Goal: Task Accomplishment & Management: Manage account settings

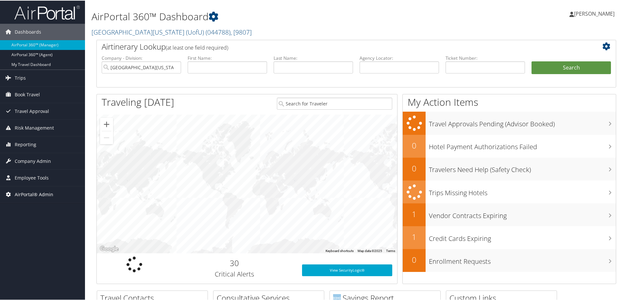
click at [30, 193] on span "AirPortal® Admin" at bounding box center [34, 194] width 39 height 16
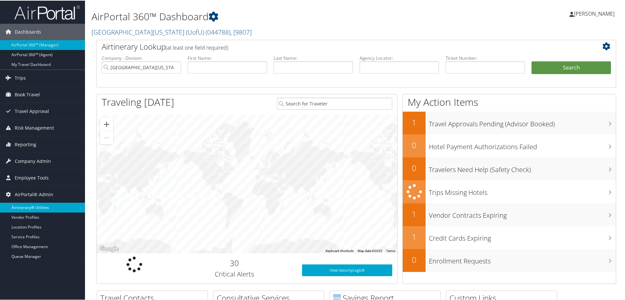
click at [37, 206] on link "Airtinerary® Utilities" at bounding box center [42, 207] width 85 height 10
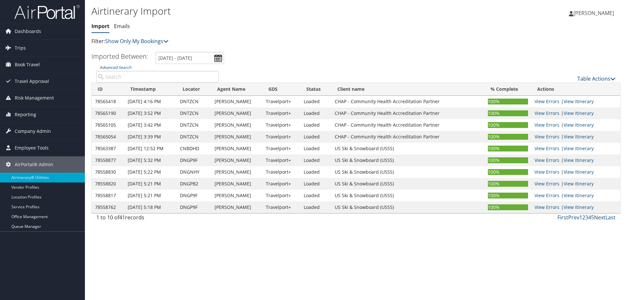
click at [589, 77] on link "Table Actions" at bounding box center [596, 78] width 38 height 7
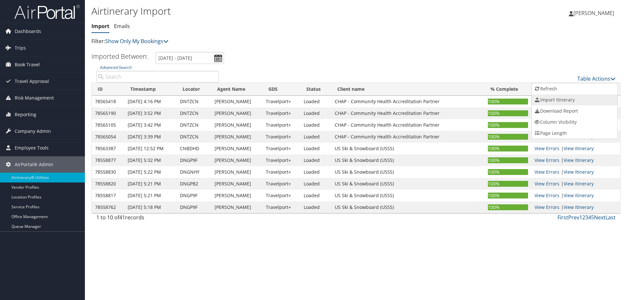
click at [561, 99] on link "Import Itinerary" at bounding box center [575, 99] width 86 height 11
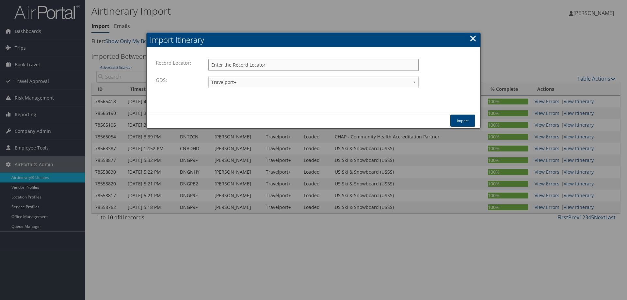
paste input "DPFW7V"
type input "DPFW7V"
click at [461, 119] on button "Import" at bounding box center [462, 121] width 25 height 12
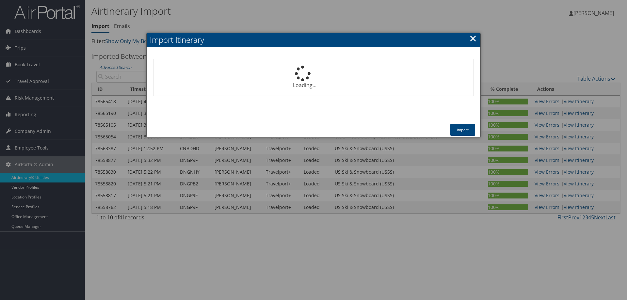
select select "1P"
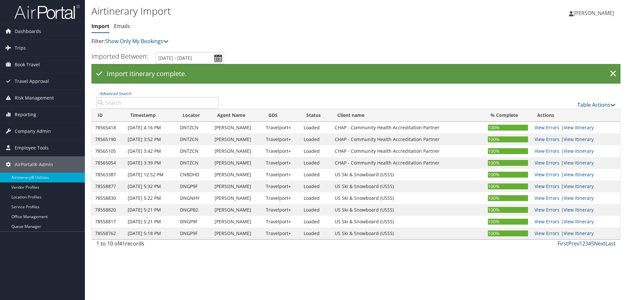
click at [586, 103] on link "Table Actions" at bounding box center [596, 104] width 38 height 7
click at [557, 126] on link "Import Itinerary" at bounding box center [575, 126] width 86 height 11
select select "1P"
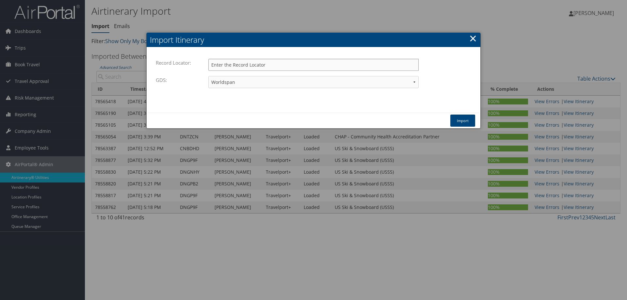
paste input "DPHR4Y"
type input "DPHR4Y"
click at [322, 80] on select "Travelport+ Worldspan Apollo Sabre Amadeus" at bounding box center [313, 82] width 210 height 12
select select "1G"
click at [208, 76] on select "Travelport+ Worldspan Apollo Sabre Amadeus" at bounding box center [313, 82] width 210 height 12
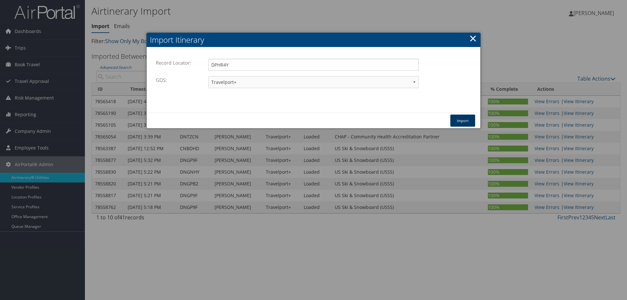
click at [468, 120] on button "Import" at bounding box center [462, 121] width 25 height 12
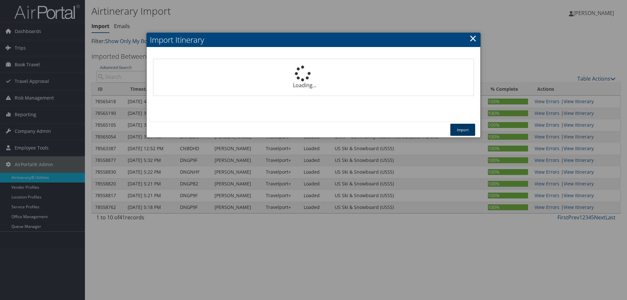
select select "1P"
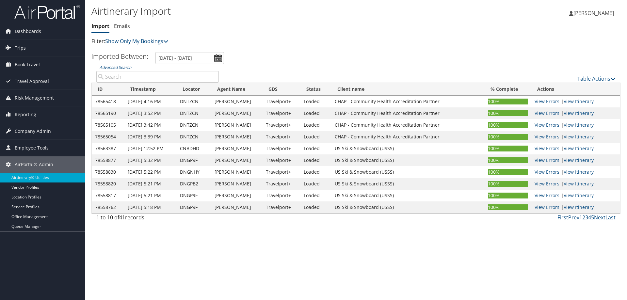
click at [97, 241] on div "Airtinerary Import Import Emails Import Emails Filter: Show Only My Bookings Sh…" at bounding box center [356, 150] width 542 height 300
click at [34, 145] on span "Employee Tools" at bounding box center [32, 148] width 34 height 16
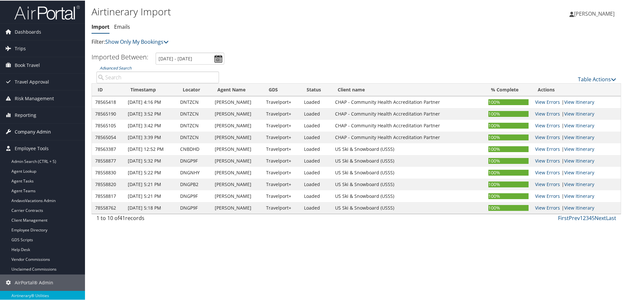
click at [36, 132] on span "Company Admin" at bounding box center [33, 131] width 36 height 16
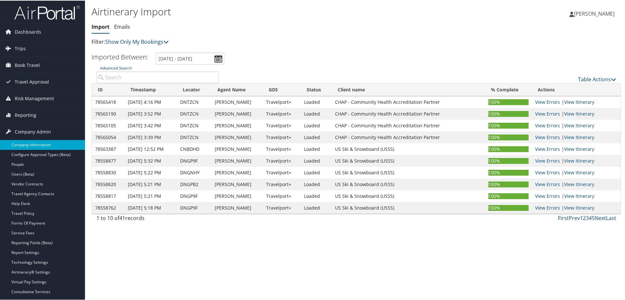
click at [35, 144] on link "Company Information" at bounding box center [42, 144] width 85 height 10
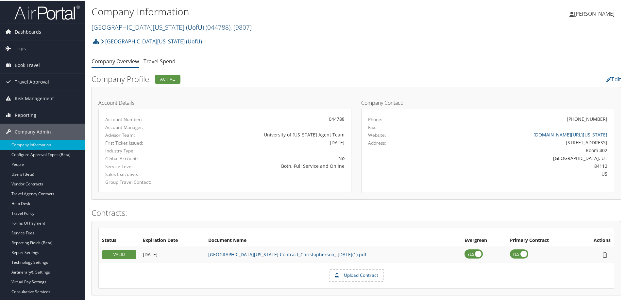
click at [205, 26] on span "( 044788 )" at bounding box center [217, 26] width 25 height 9
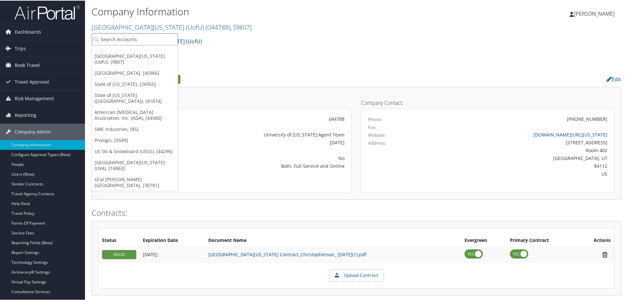
click at [137, 41] on input "search" at bounding box center [135, 39] width 86 height 12
type input "crocs"
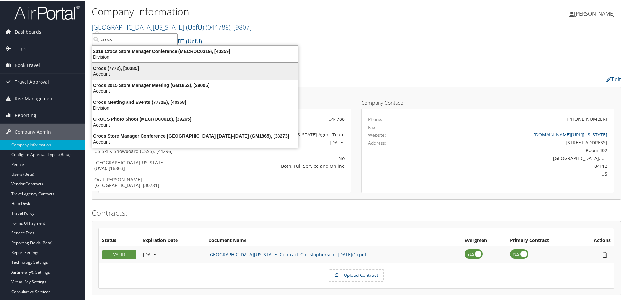
click at [112, 69] on div "Crocs (7772), [10385]" at bounding box center [195, 68] width 214 height 6
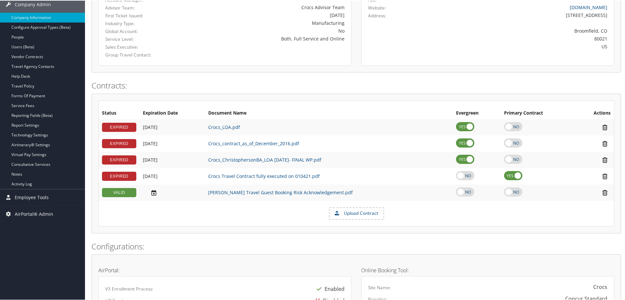
scroll to position [98, 0]
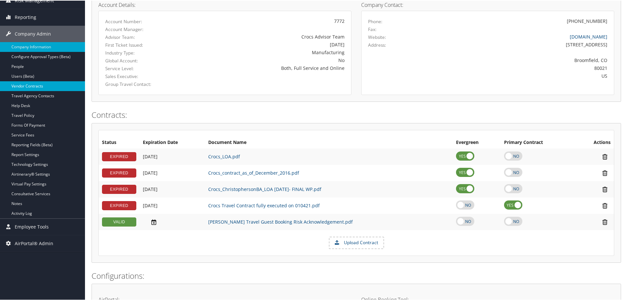
click at [31, 88] on link "Vendor Contracts" at bounding box center [42, 86] width 85 height 10
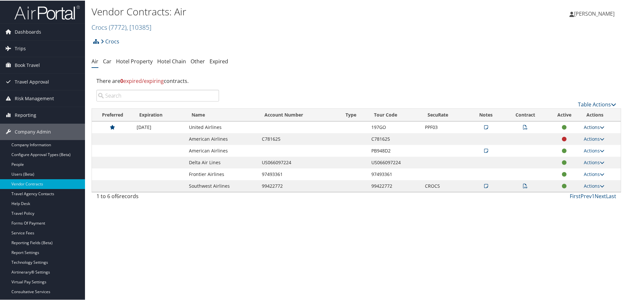
click at [591, 127] on link "Actions" at bounding box center [593, 126] width 21 height 6
click at [584, 134] on link "View Notes" at bounding box center [578, 136] width 43 height 11
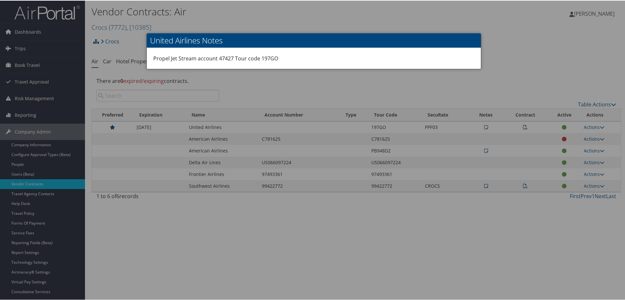
click at [389, 85] on div at bounding box center [313, 150] width 627 height 300
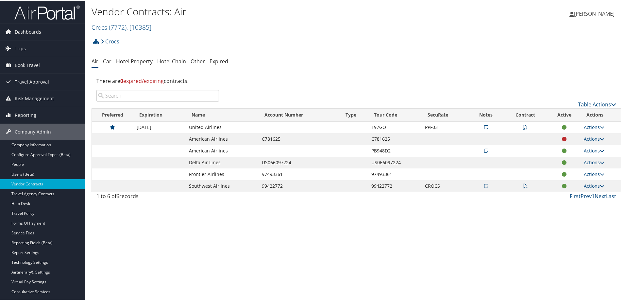
click at [484, 127] on icon at bounding box center [486, 126] width 4 height 5
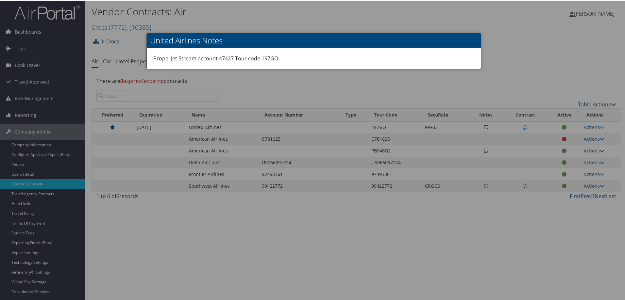
click at [442, 85] on div at bounding box center [313, 150] width 627 height 300
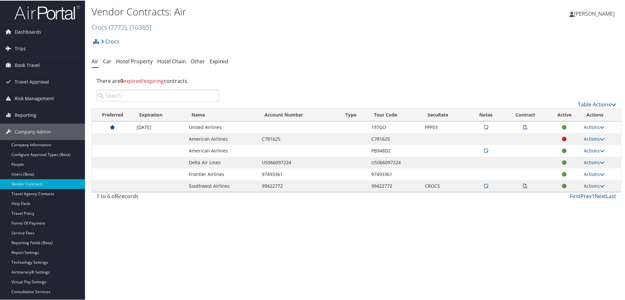
drag, startPoint x: 106, startPoint y: 215, endPoint x: 110, endPoint y: 144, distance: 70.7
click at [107, 209] on div "Vendor Contracts: Air Crocs ( 7772 ) , [ 10385 ] Crocs [GEOGRAPHIC_DATA][US_STA…" at bounding box center [356, 150] width 542 height 300
